Goal: Task Accomplishment & Management: Complete application form

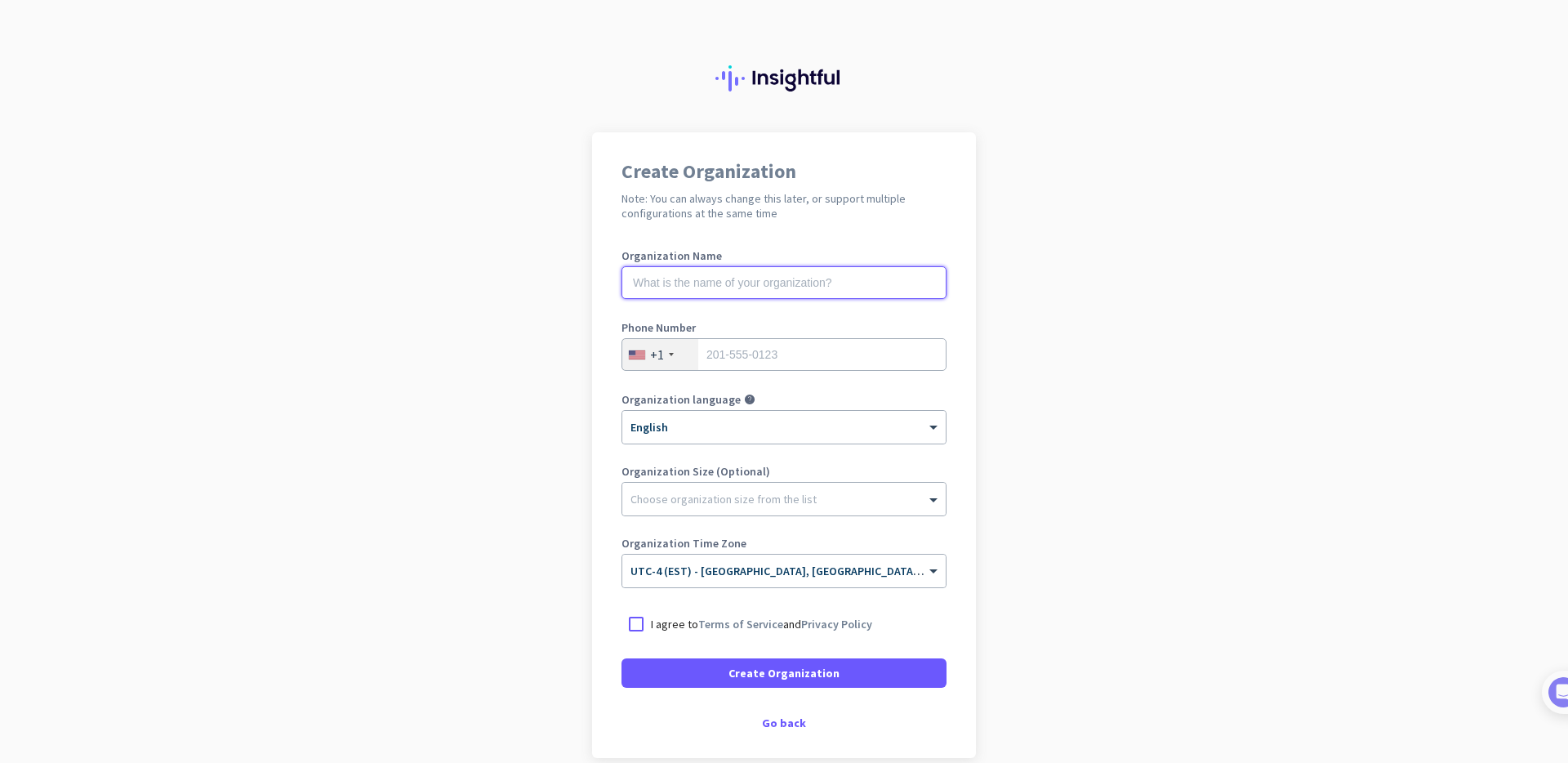
click at [733, 271] on input "text" at bounding box center [784, 283] width 325 height 33
type input "PMML"
click at [829, 352] on input "tel" at bounding box center [784, 354] width 325 height 33
click at [638, 357] on div at bounding box center [637, 354] width 16 height 9
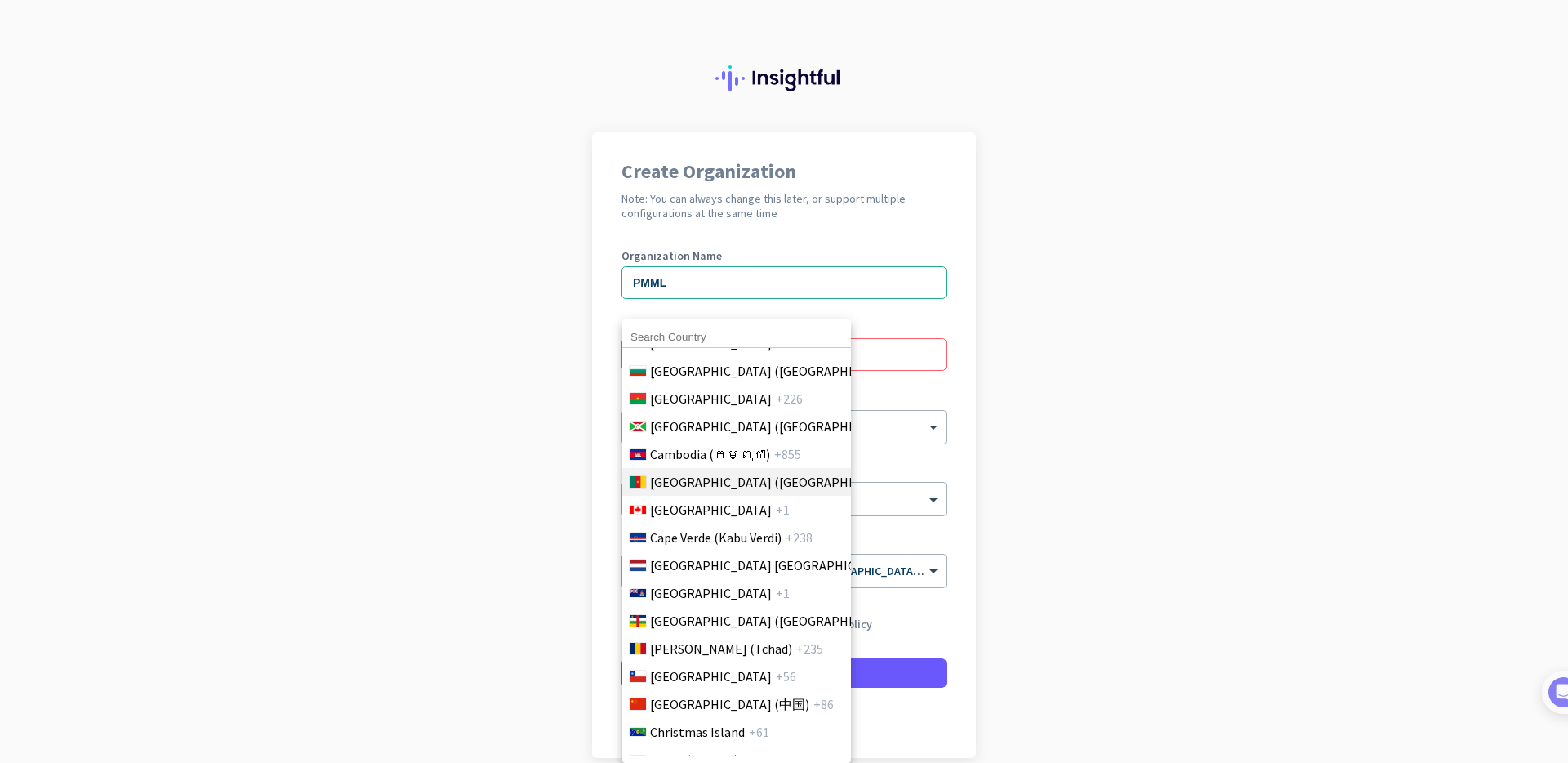
scroll to position [1044, 0]
click at [776, 520] on span "+1" at bounding box center [783, 512] width 14 height 20
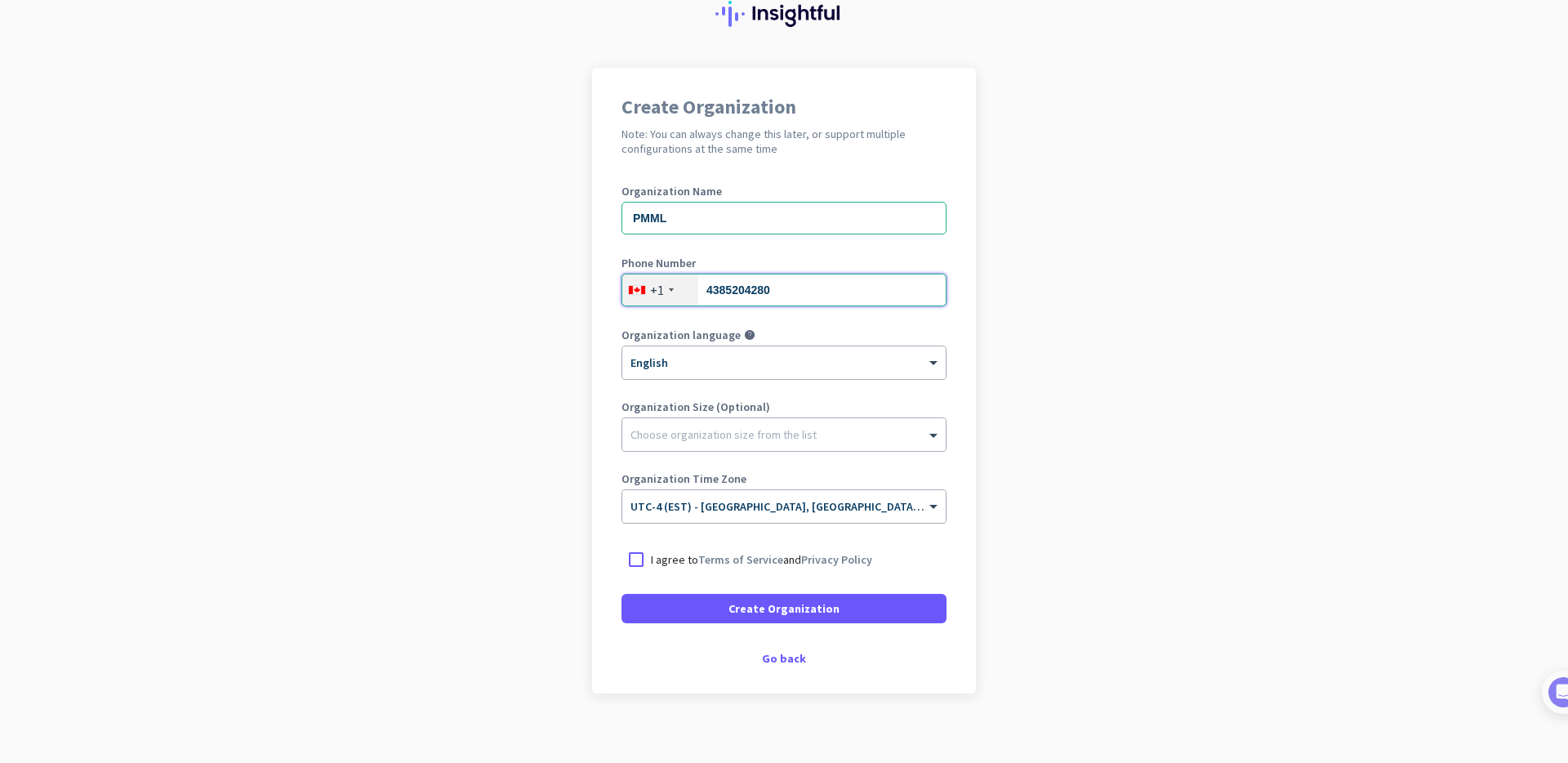
scroll to position [69, 0]
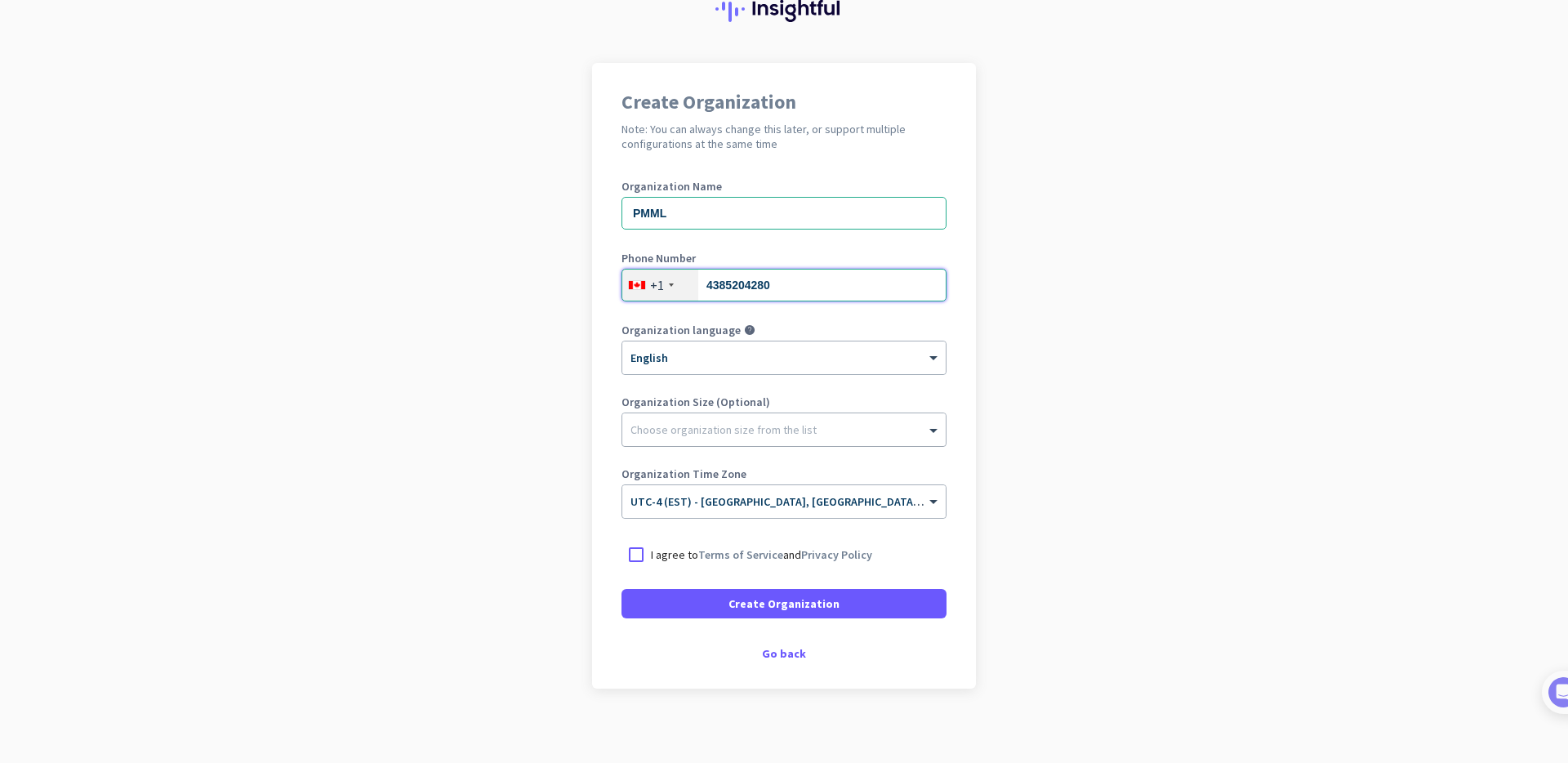
type input "4385204280"
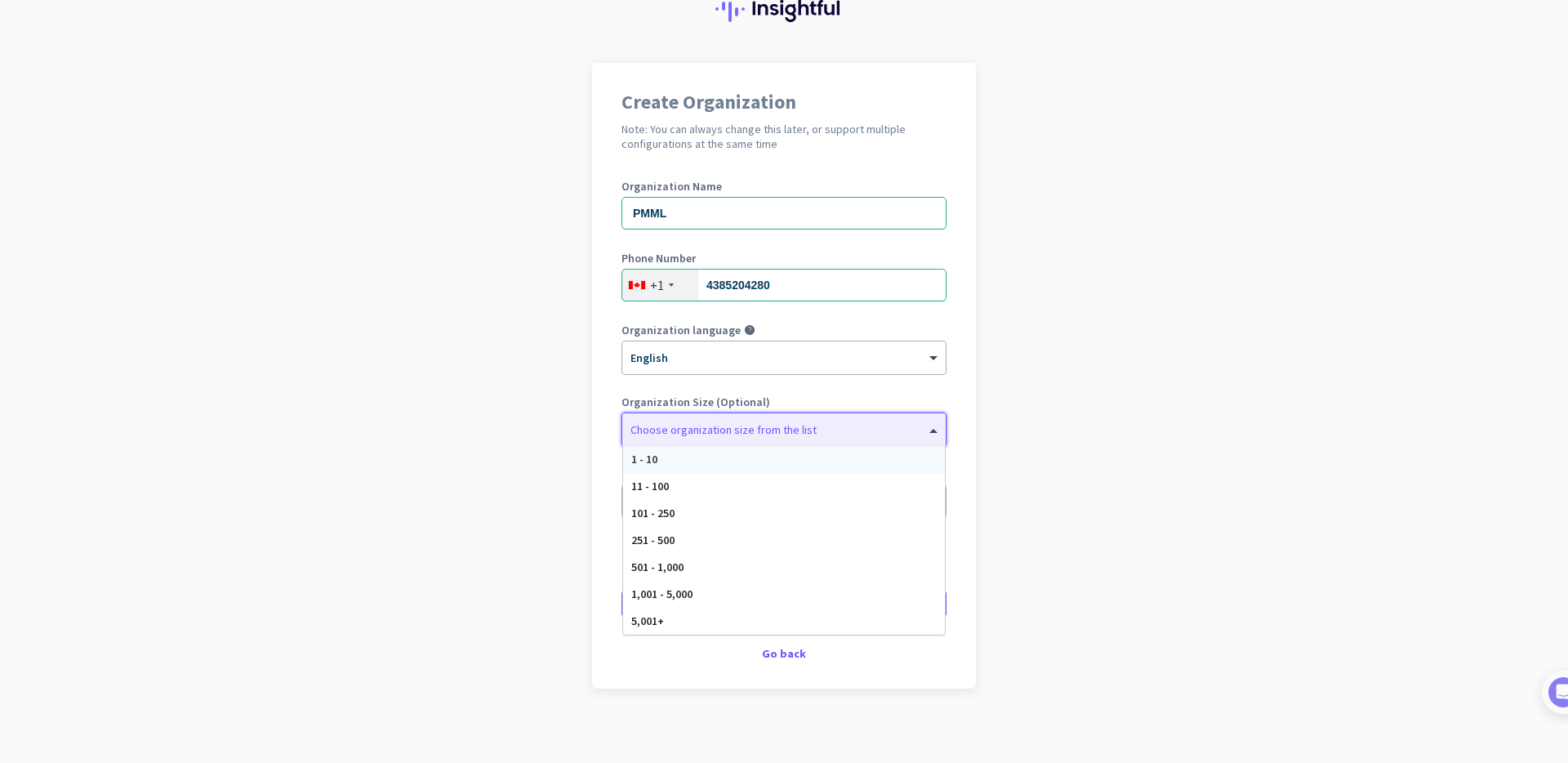
click at [769, 440] on div "Choose organization size from the list" at bounding box center [784, 430] width 323 height 33
click at [717, 511] on div "101 - 250" at bounding box center [784, 511] width 321 height 27
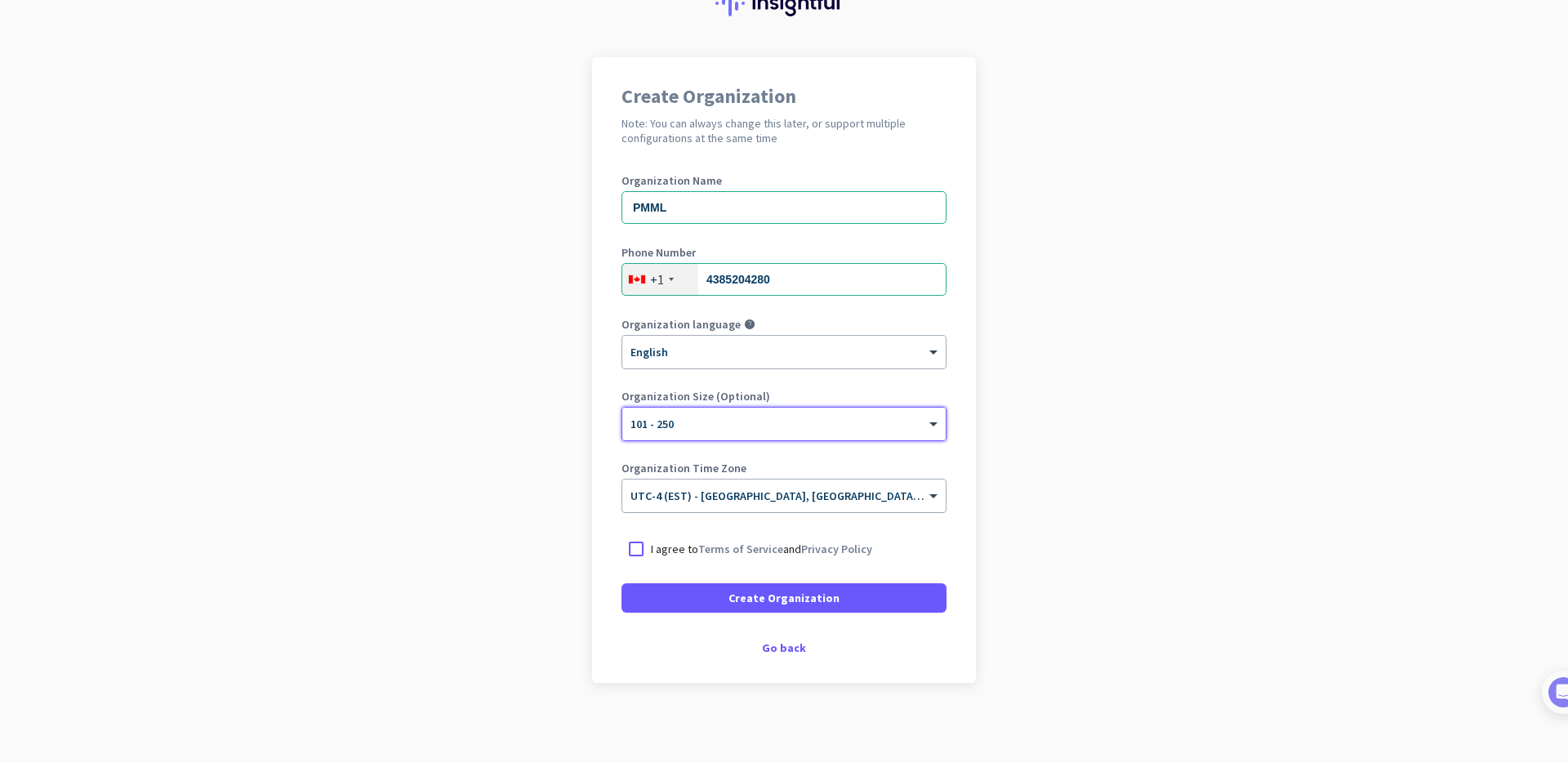
click at [704, 508] on div "× UTC-4 (EST) - [GEOGRAPHIC_DATA], [GEOGRAPHIC_DATA], [GEOGRAPHIC_DATA], [GEOGR…" at bounding box center [784, 496] width 323 height 33
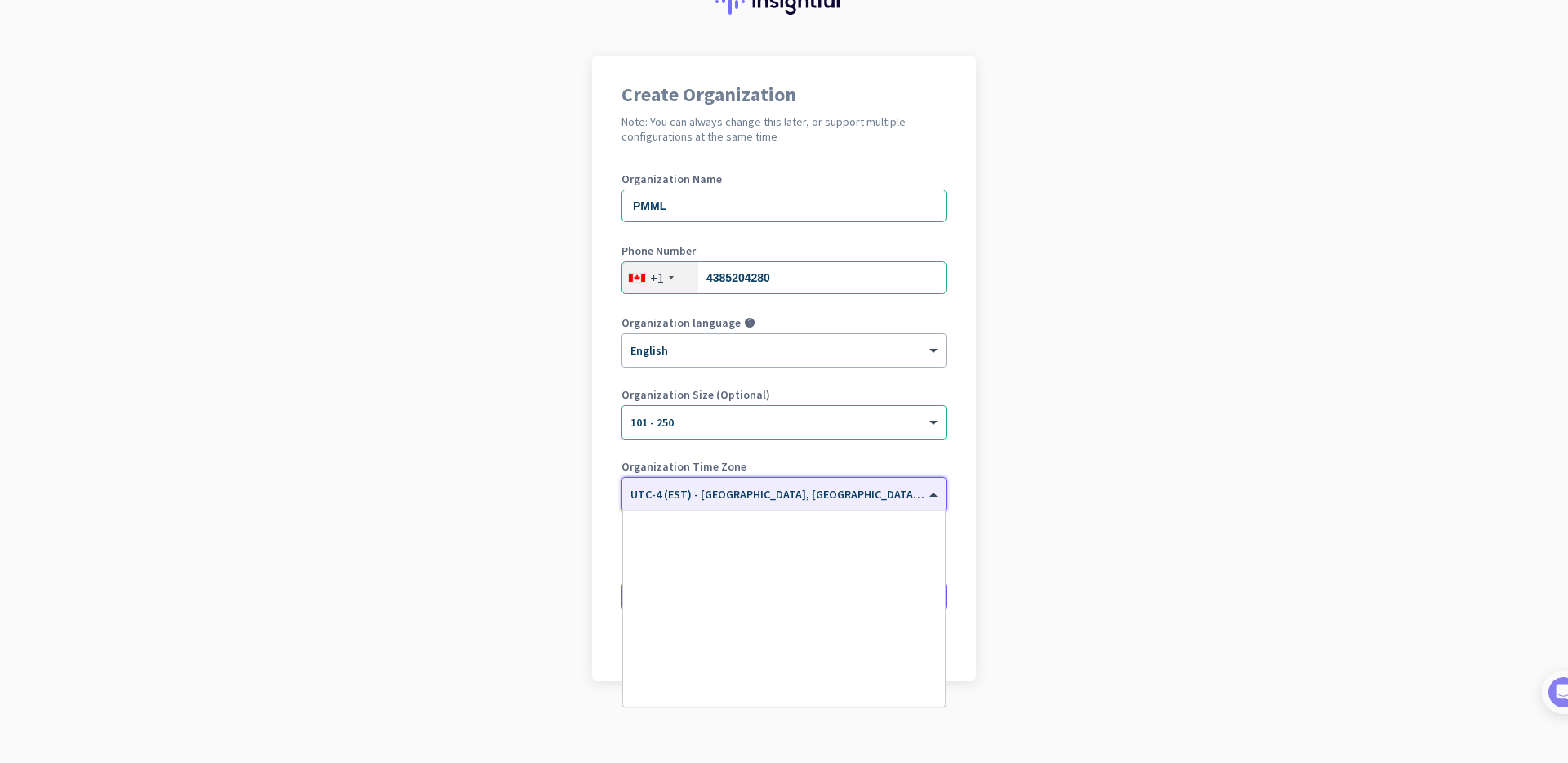
scroll to position [1940, 0]
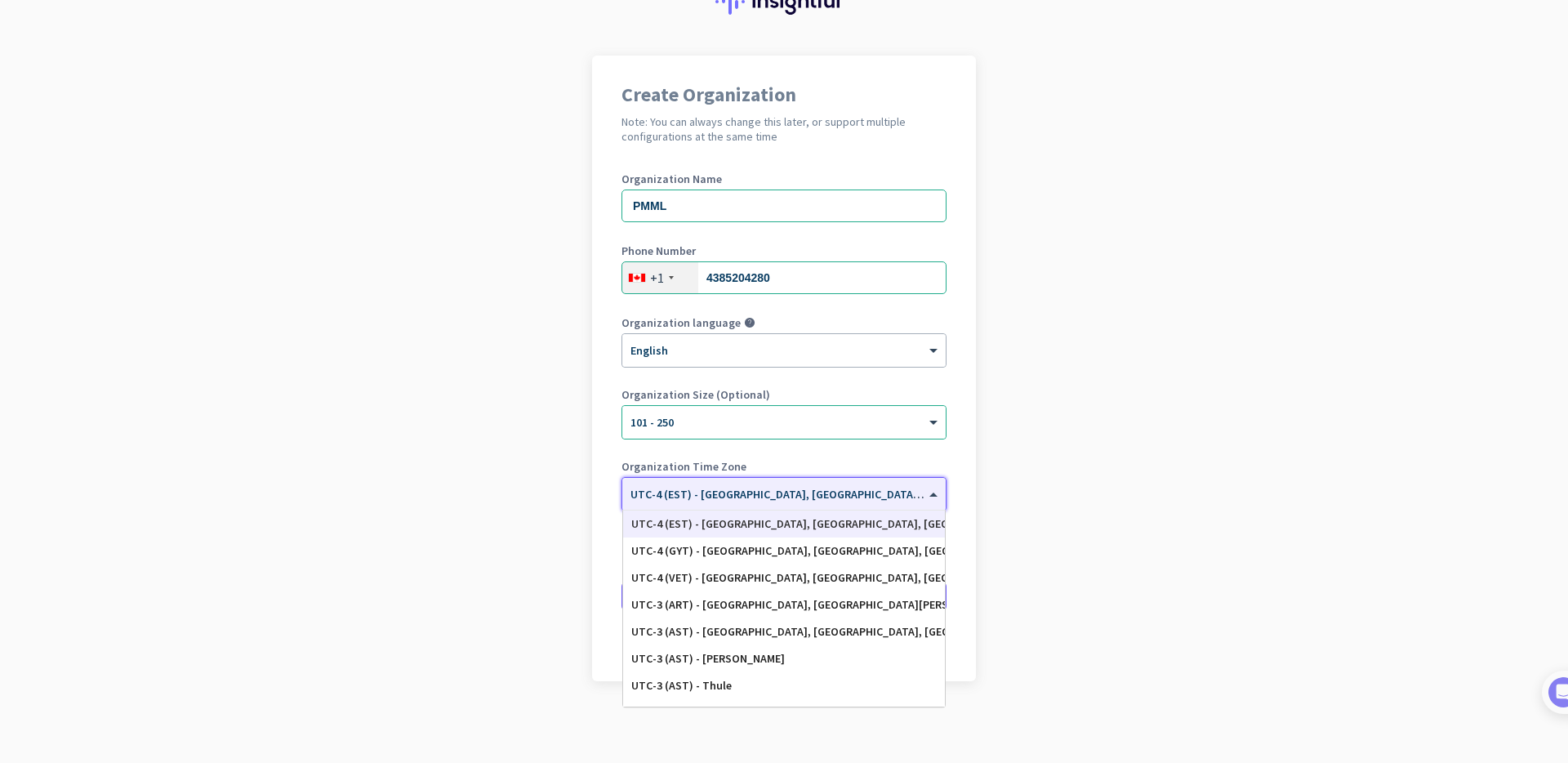
click at [711, 497] on span "UTC-4 (EST) - [GEOGRAPHIC_DATA], [GEOGRAPHIC_DATA], [GEOGRAPHIC_DATA], [GEOGRAP…" at bounding box center [885, 494] width 509 height 15
click at [625, 442] on div "Organization Size (Optional) × 101 - 250" at bounding box center [784, 421] width 325 height 65
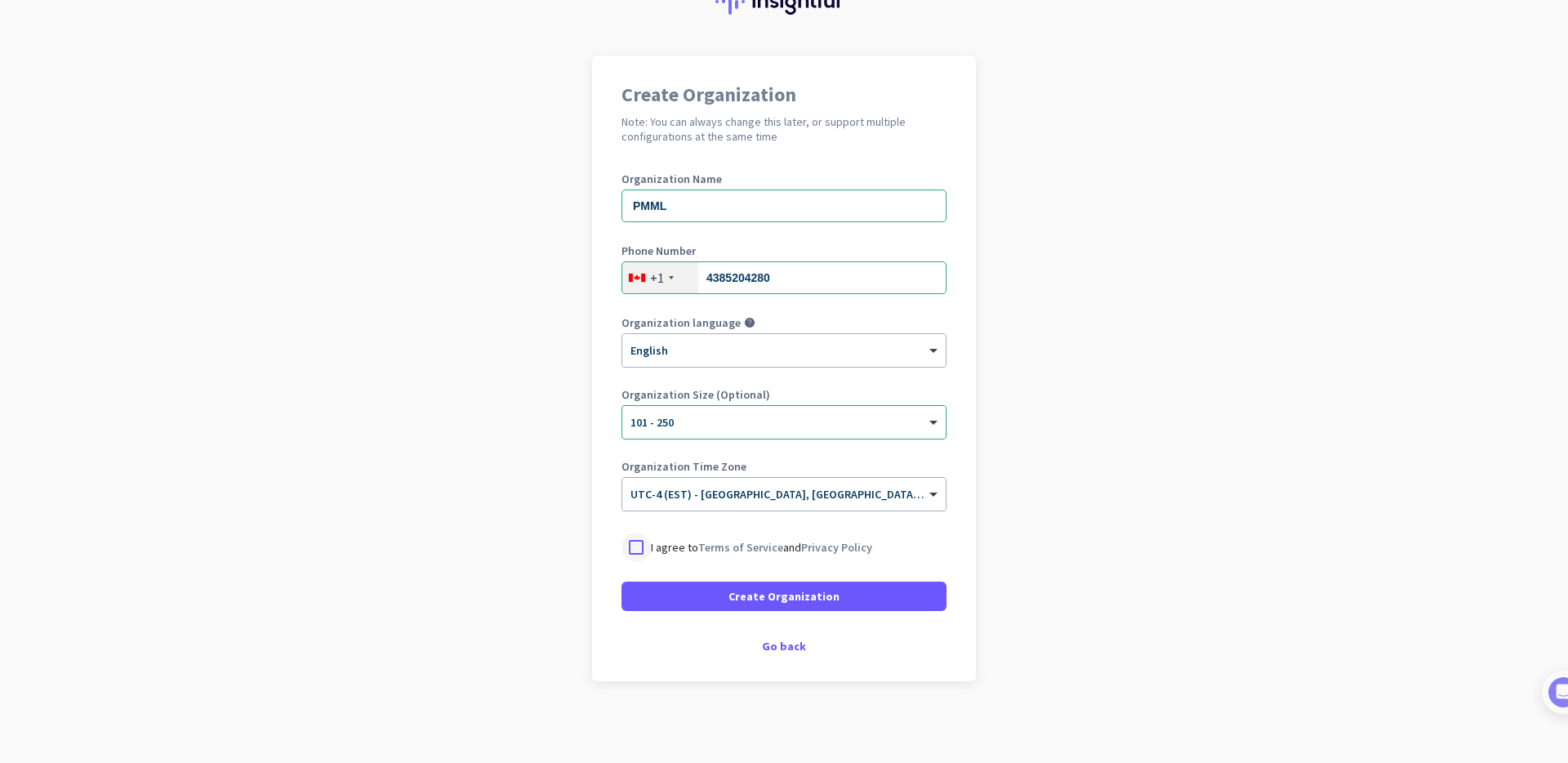
click at [642, 553] on div at bounding box center [636, 548] width 30 height 30
click at [841, 590] on span at bounding box center [784, 596] width 325 height 39
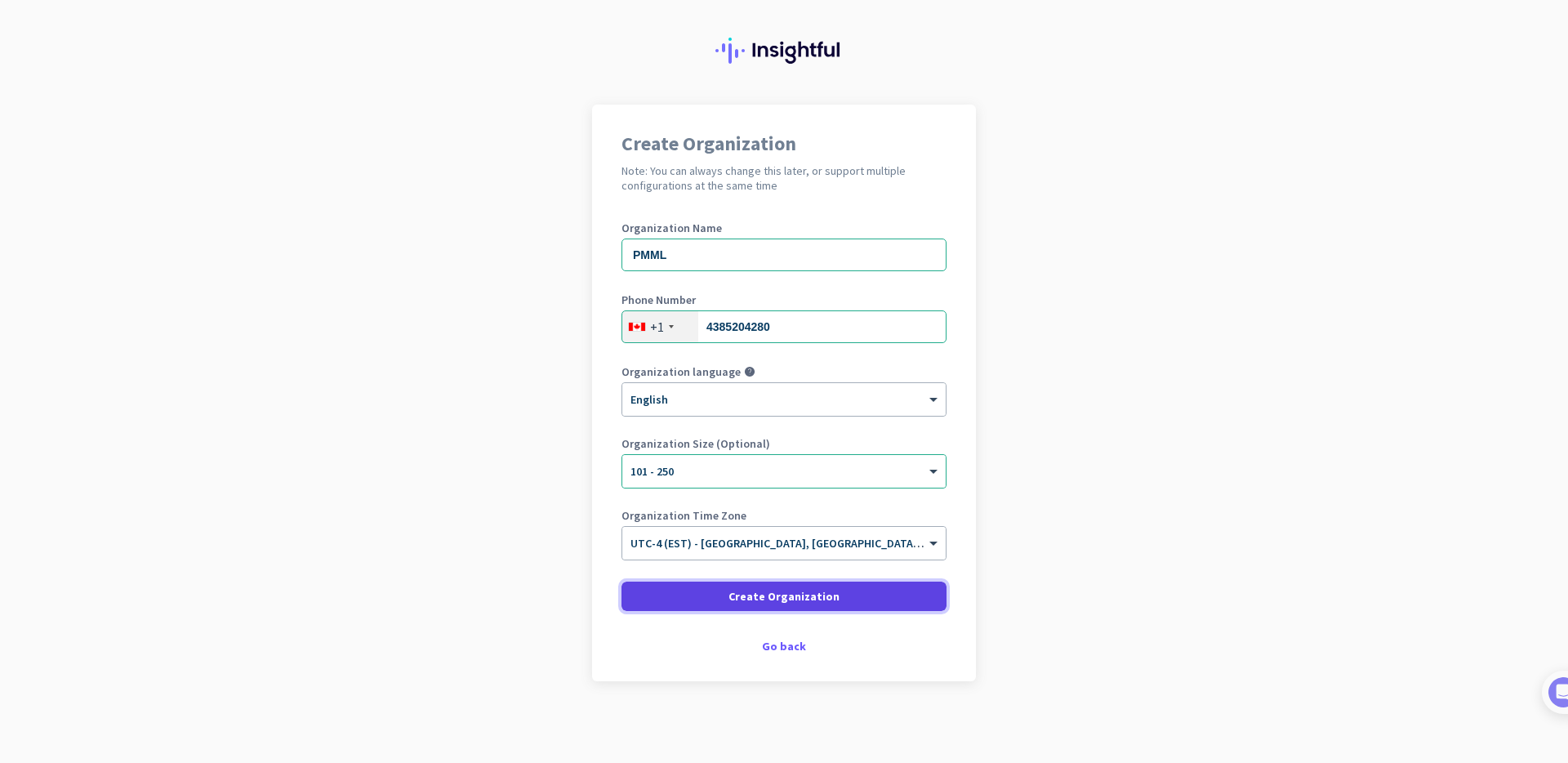
scroll to position [28, 0]
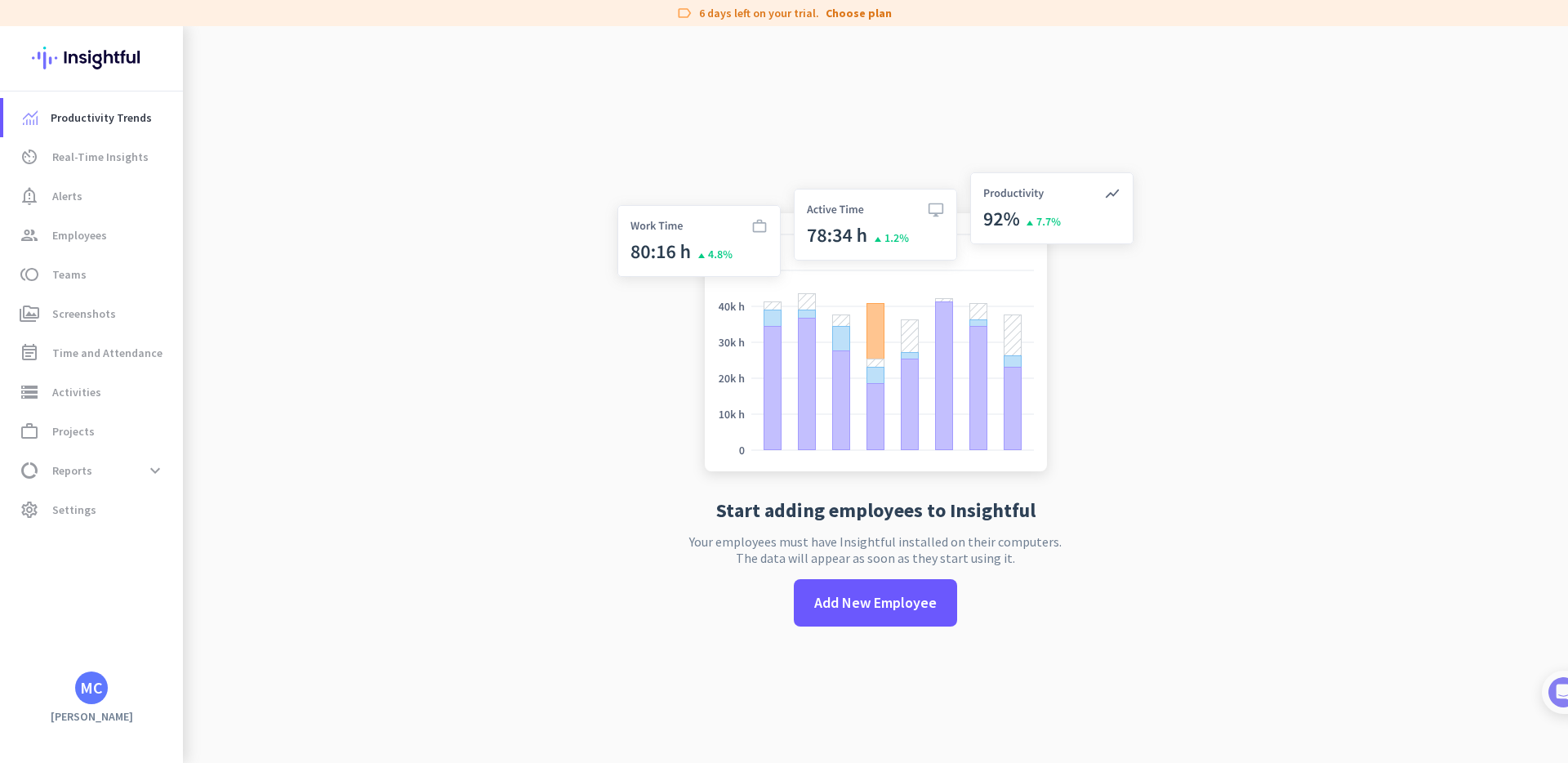
click at [560, 252] on app-no-employees "Start adding employees to Insightful Your employees must have Insightful instal…" at bounding box center [876, 408] width 1385 height 763
